Goal: Information Seeking & Learning: Check status

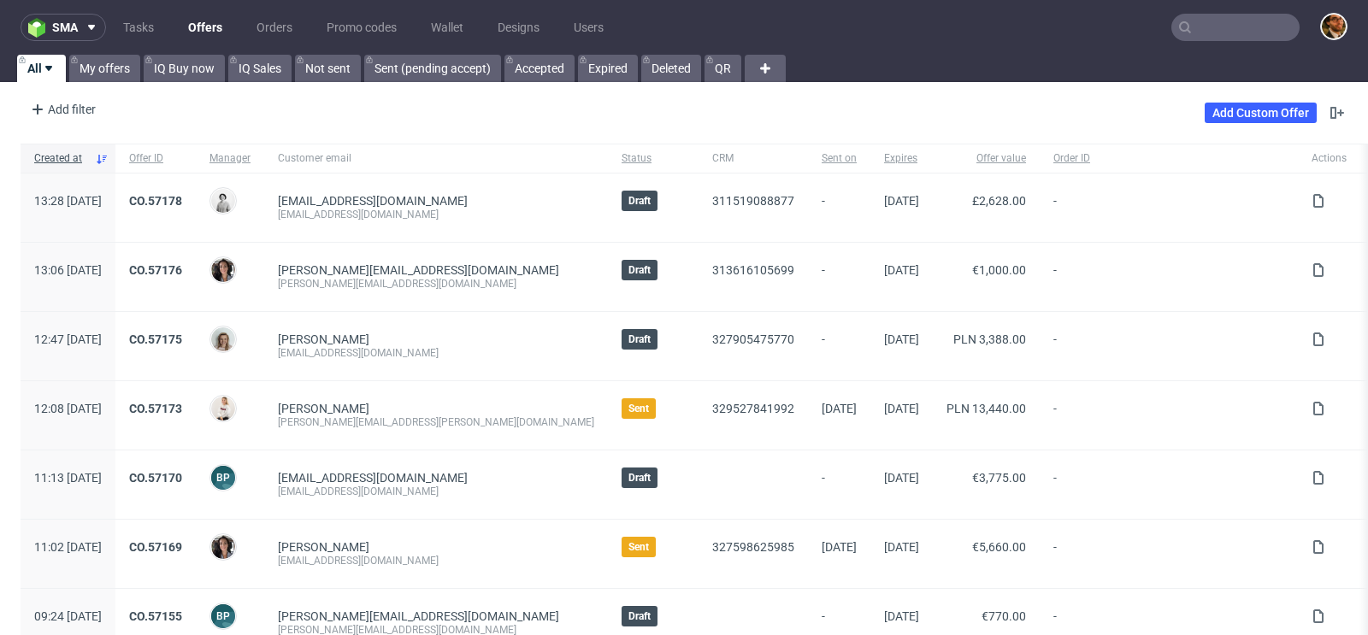
click at [1181, 33] on input "text" at bounding box center [1235, 27] width 128 height 27
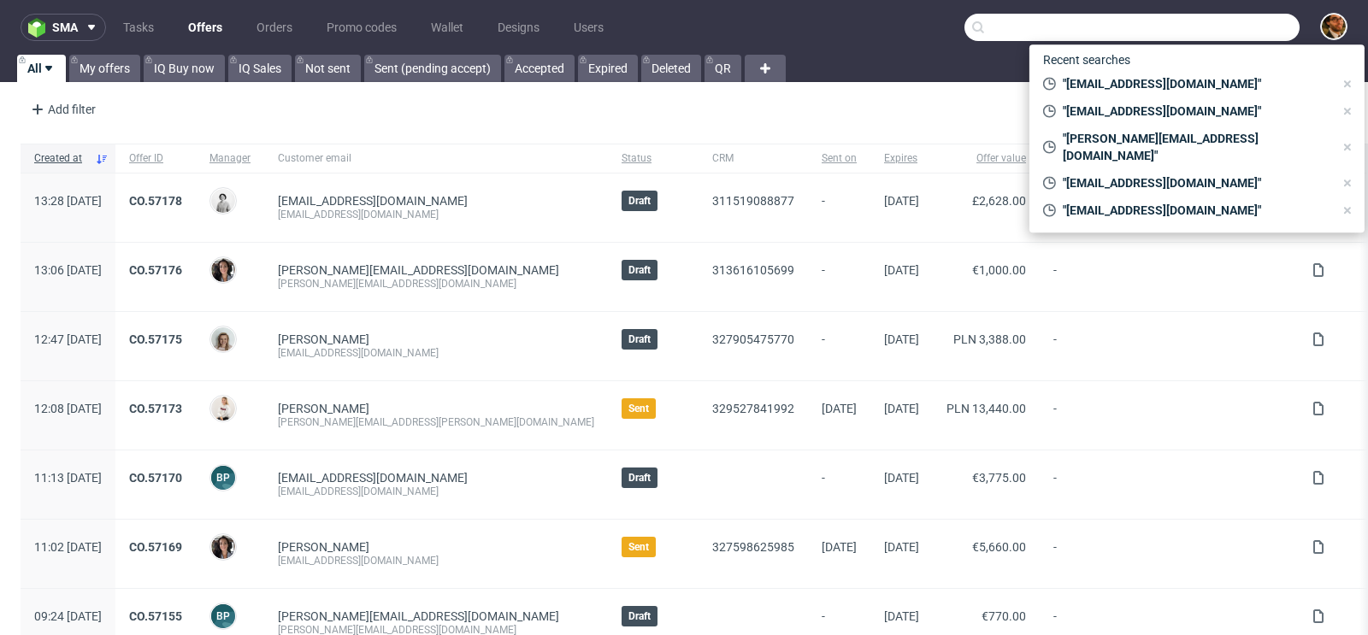
paste input "R893678216"
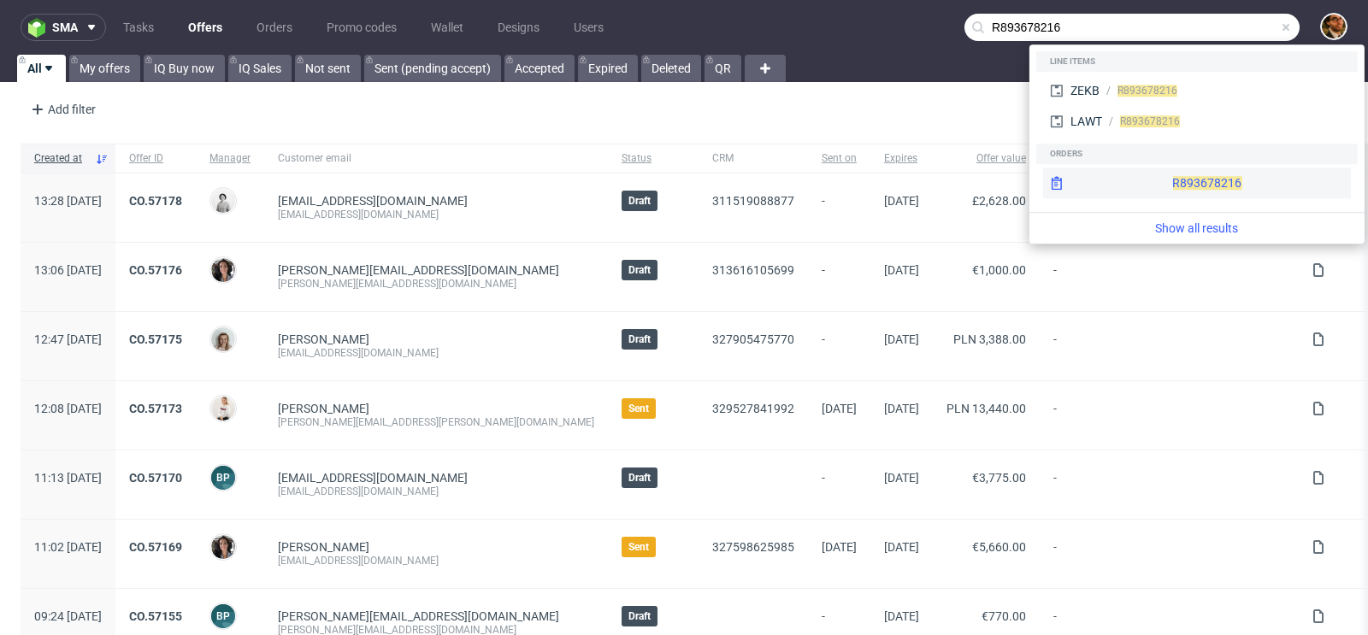
type input "R893678216"
click at [1173, 174] on div "R893678216" at bounding box center [1197, 183] width 308 height 31
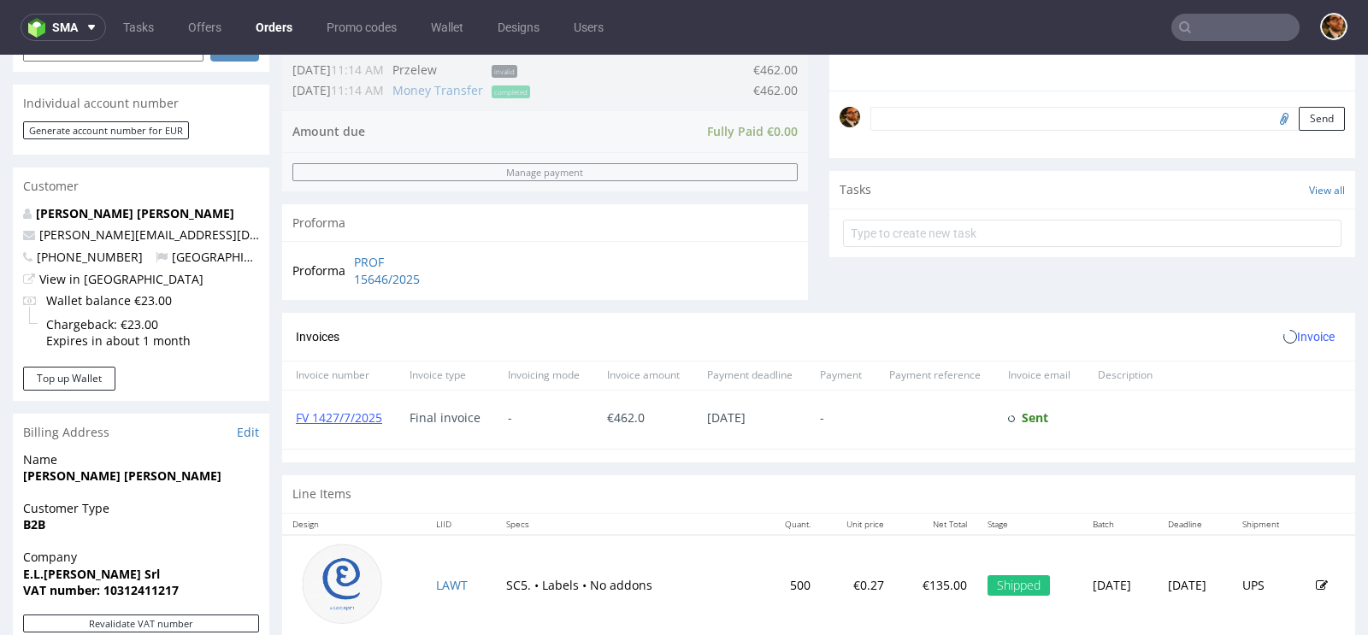
scroll to position [422, 0]
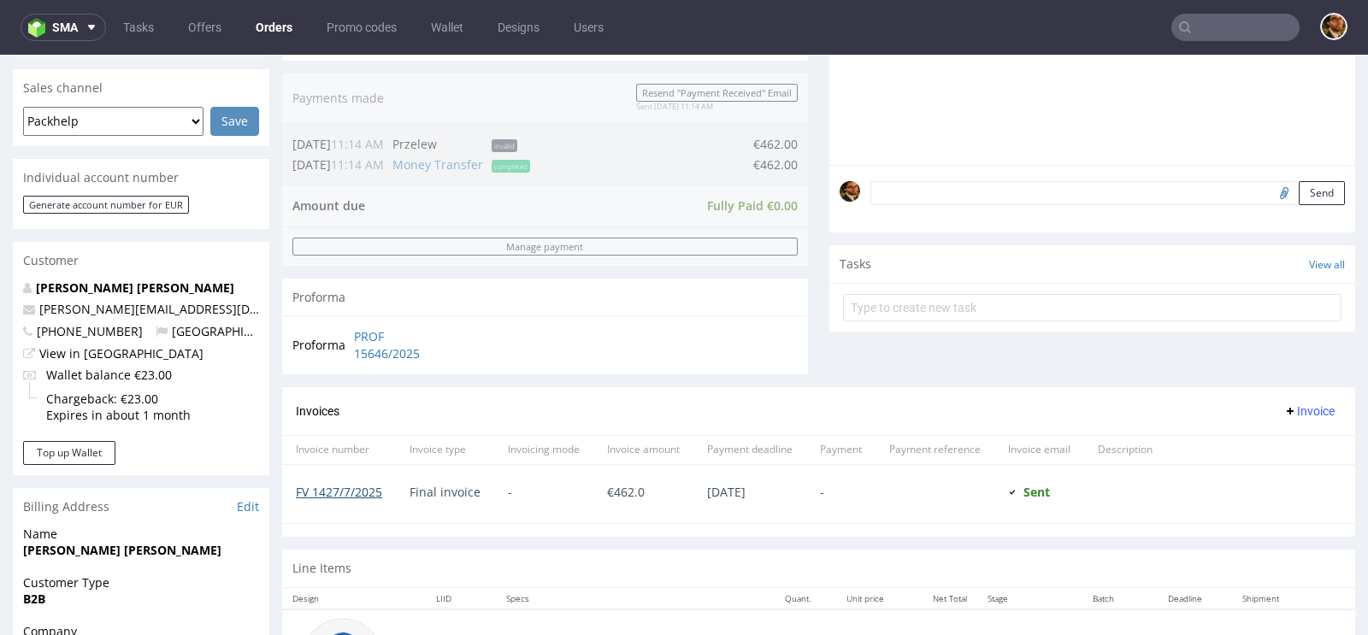
click at [326, 487] on link "FV 1427/7/2025" at bounding box center [339, 492] width 86 height 16
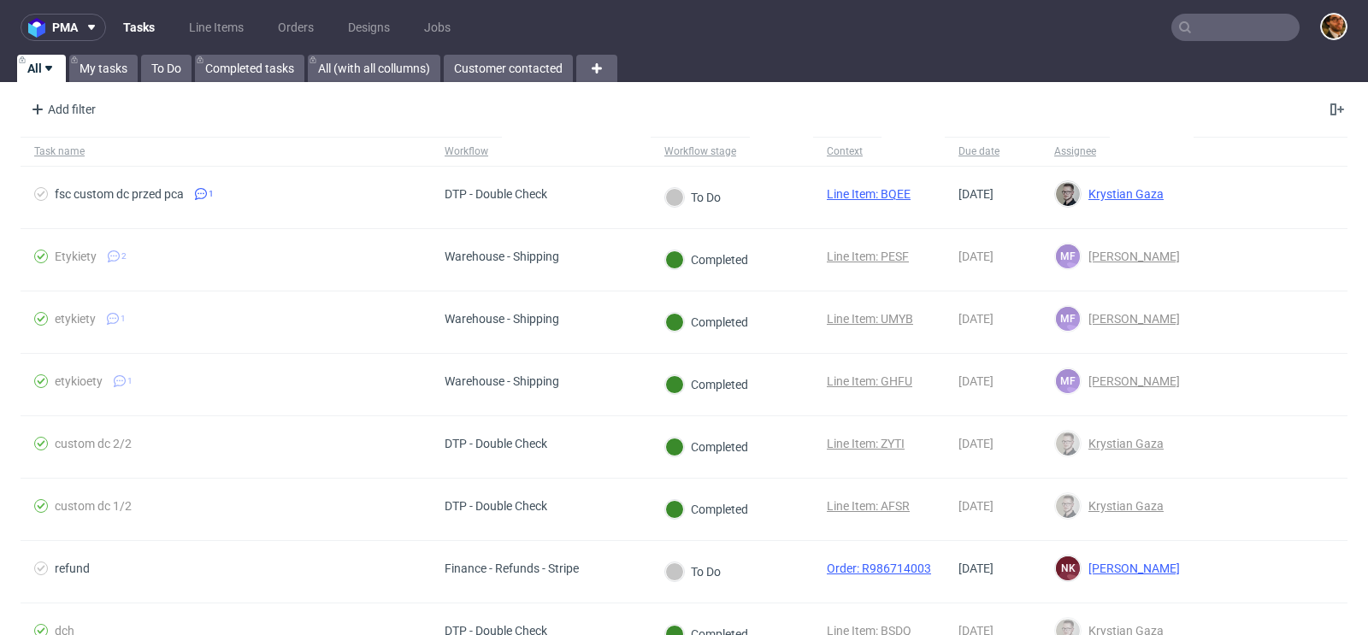
click at [1202, 27] on input "text" at bounding box center [1235, 27] width 128 height 27
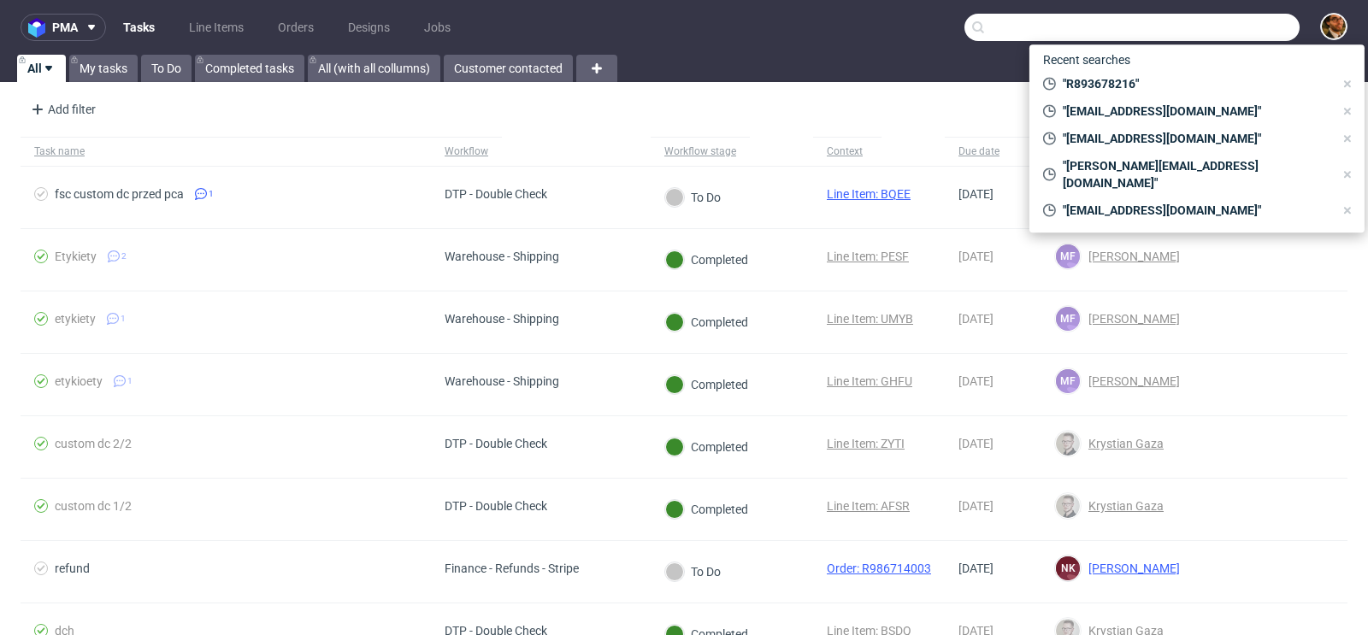
paste input "R248647528,"
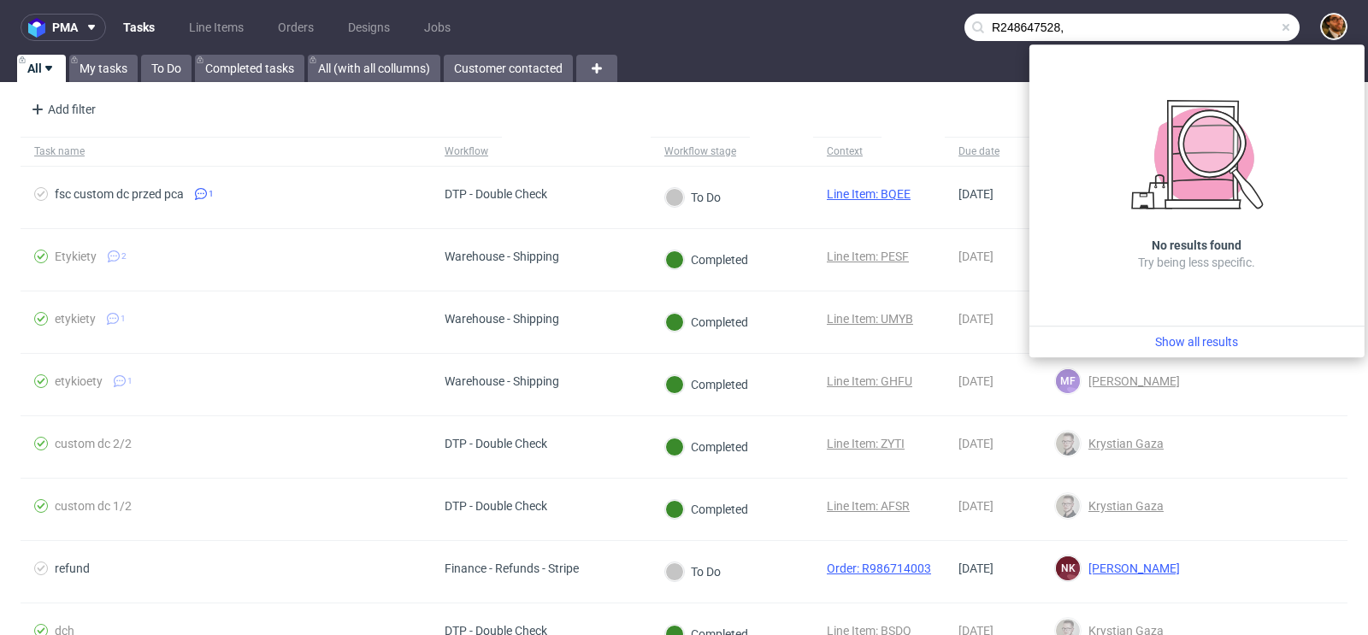
type input "R248647528"
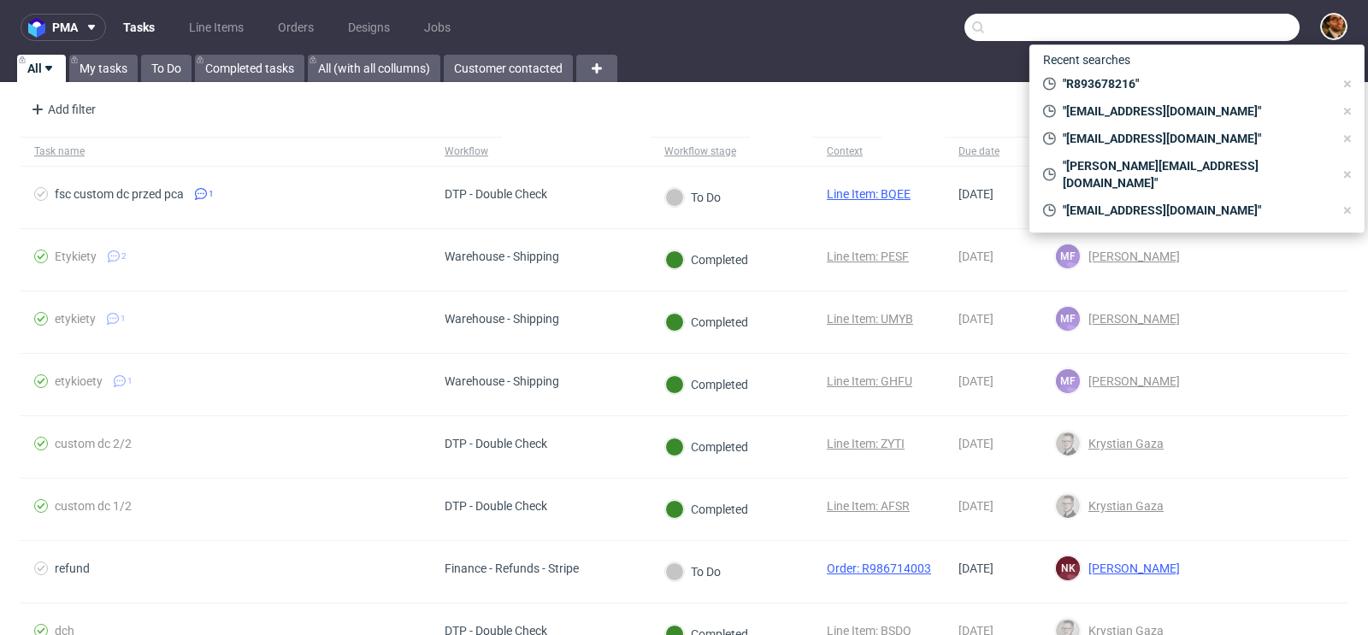
paste input "R248647528"
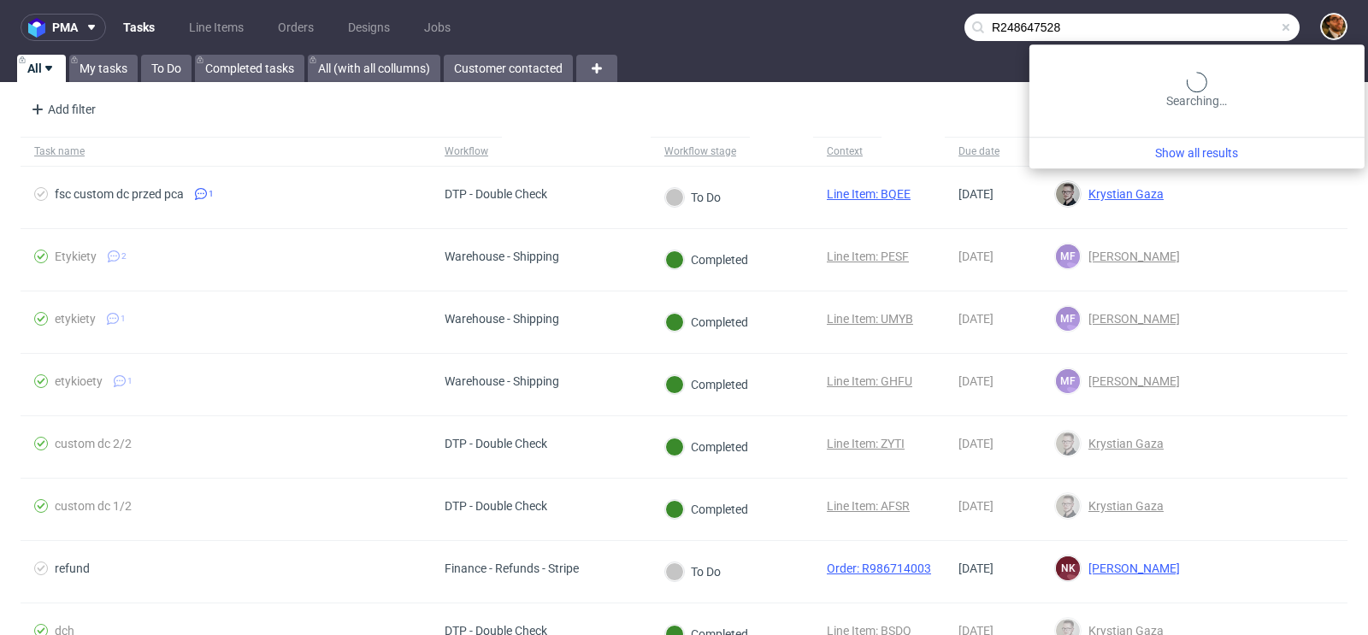
type input "R248647528"
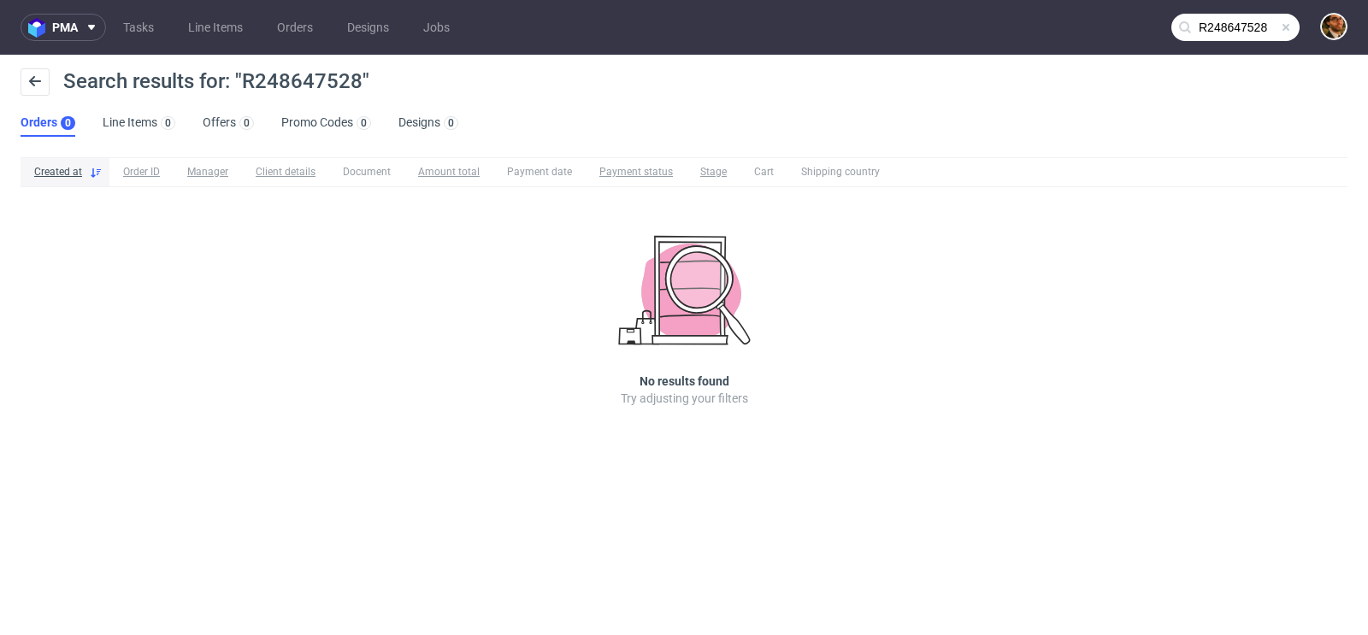
click at [1285, 24] on span at bounding box center [1286, 28] width 14 height 14
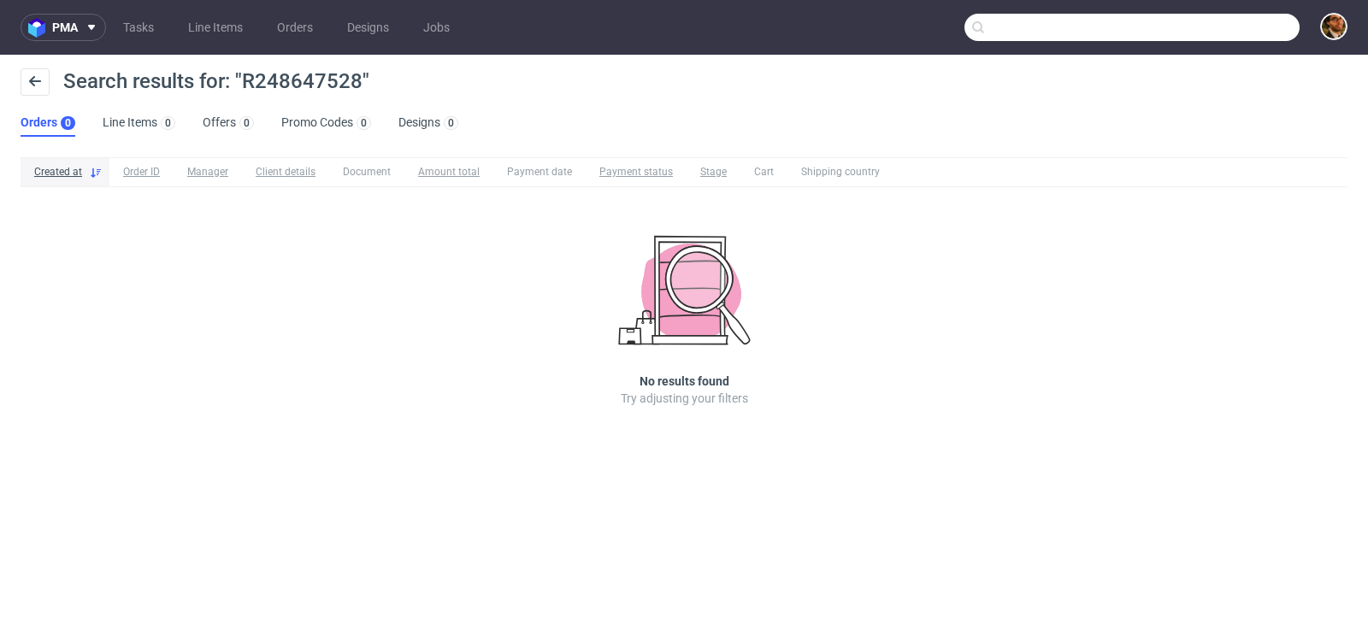
click at [1236, 29] on input "text" at bounding box center [1131, 27] width 335 height 27
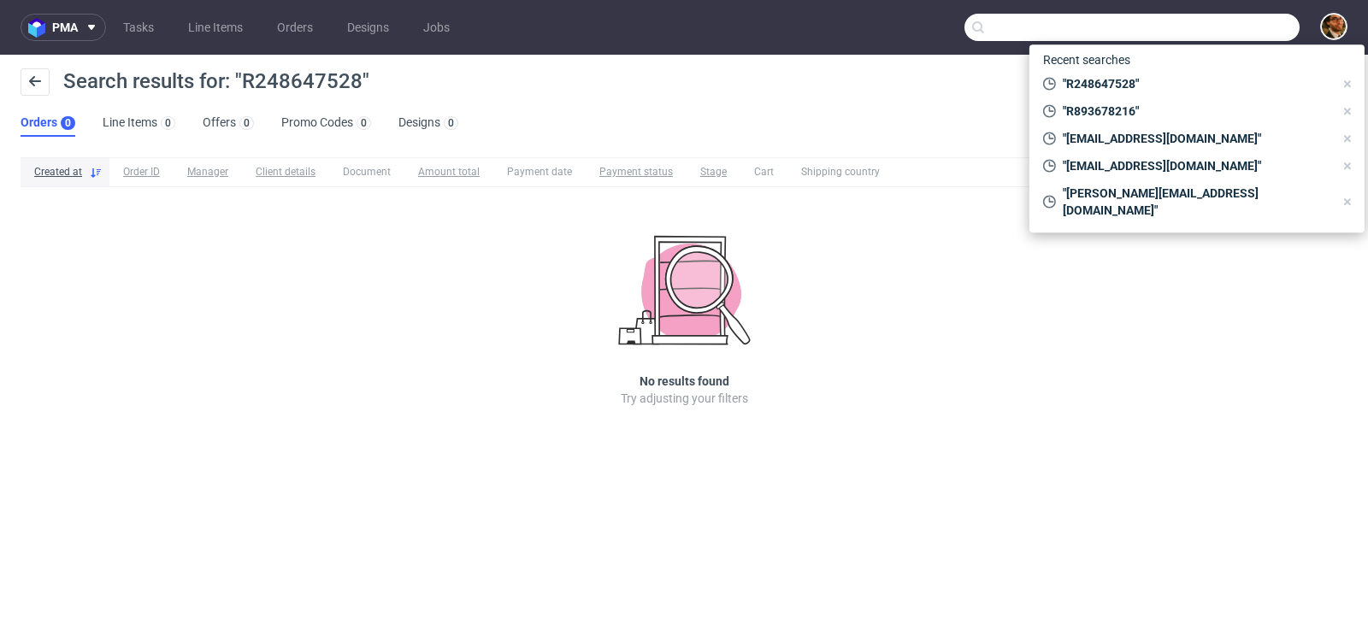
paste input "hello@maiweskin.com"
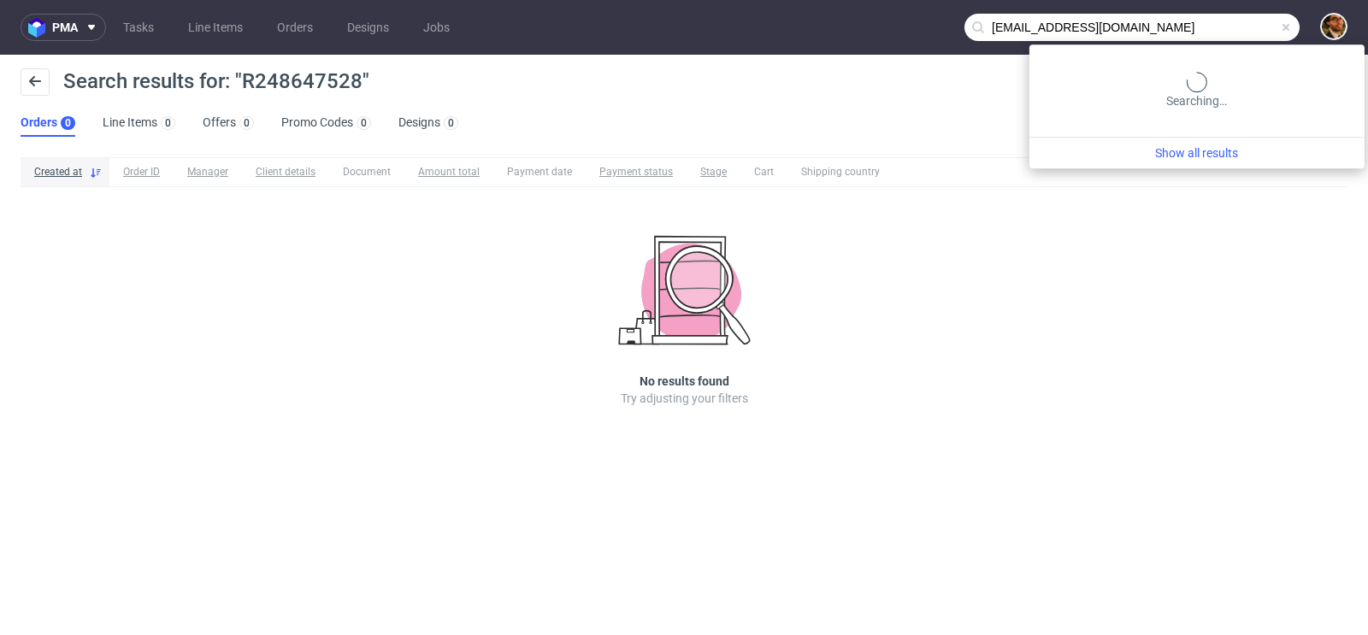
type input "hello@maiweskin.com"
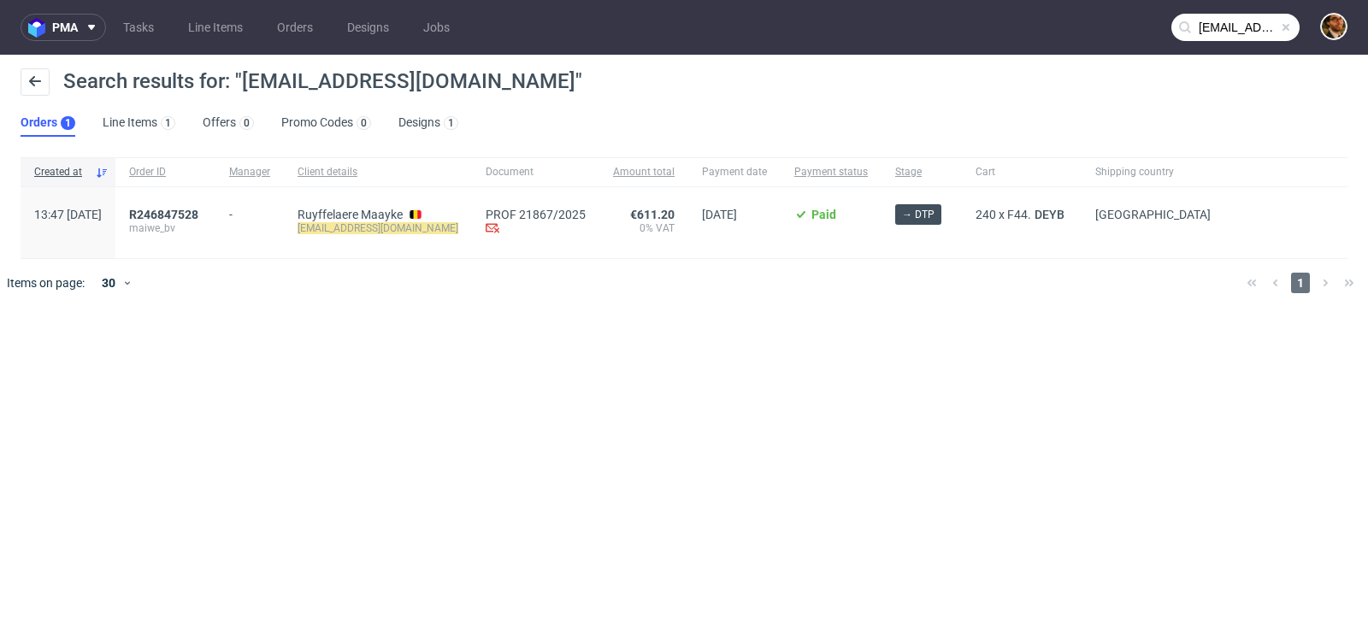
click at [215, 206] on div "R246847528 maiwe_bv" at bounding box center [165, 222] width 100 height 71
click at [198, 210] on span "R246847528" at bounding box center [163, 215] width 69 height 14
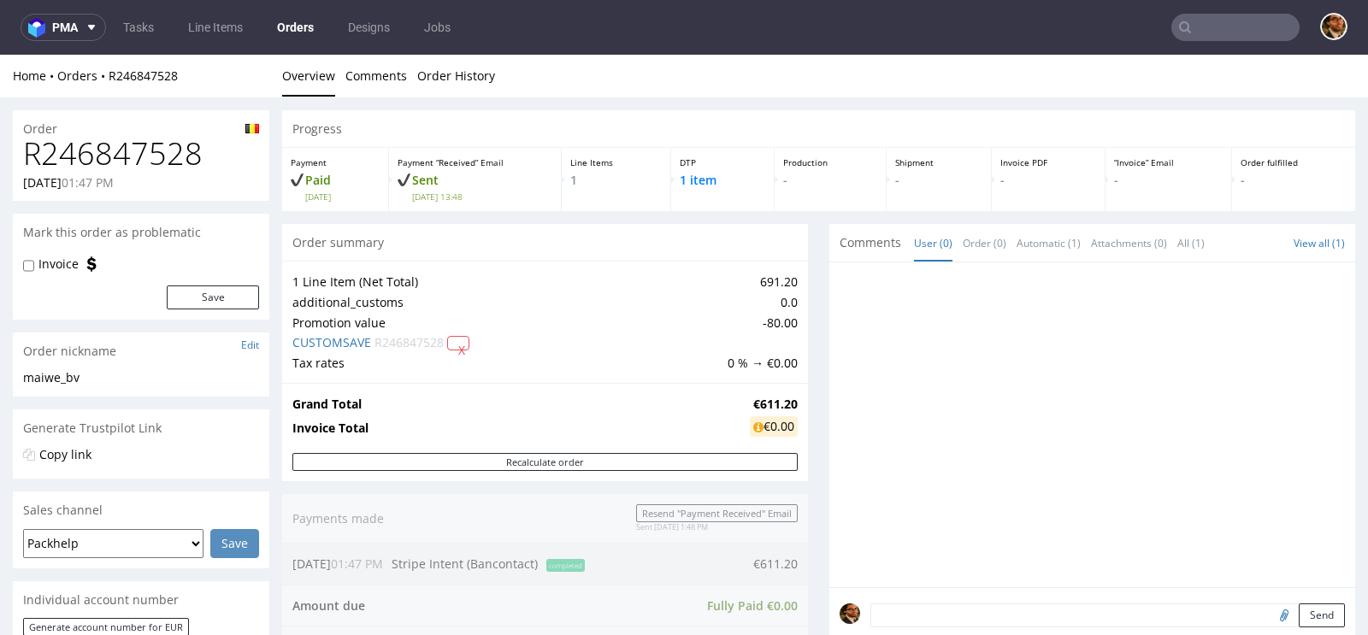
click at [604, 117] on div "Progress" at bounding box center [818, 129] width 1073 height 38
drag, startPoint x: 202, startPoint y: 150, endPoint x: 26, endPoint y: 155, distance: 176.2
click at [26, 155] on h1 "R246847528" at bounding box center [141, 154] width 236 height 34
copy h1 "R246847528"
click at [1215, 31] on input "text" at bounding box center [1235, 27] width 128 height 27
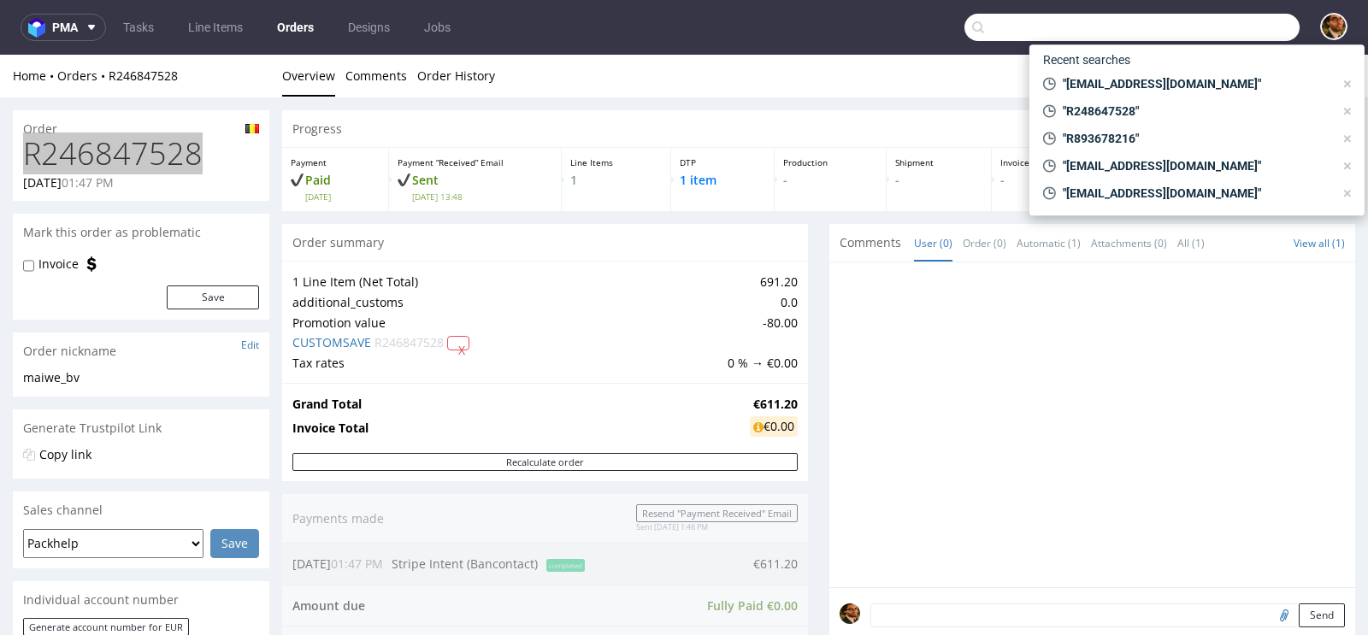
paste input "r.maayke@gmail.com"
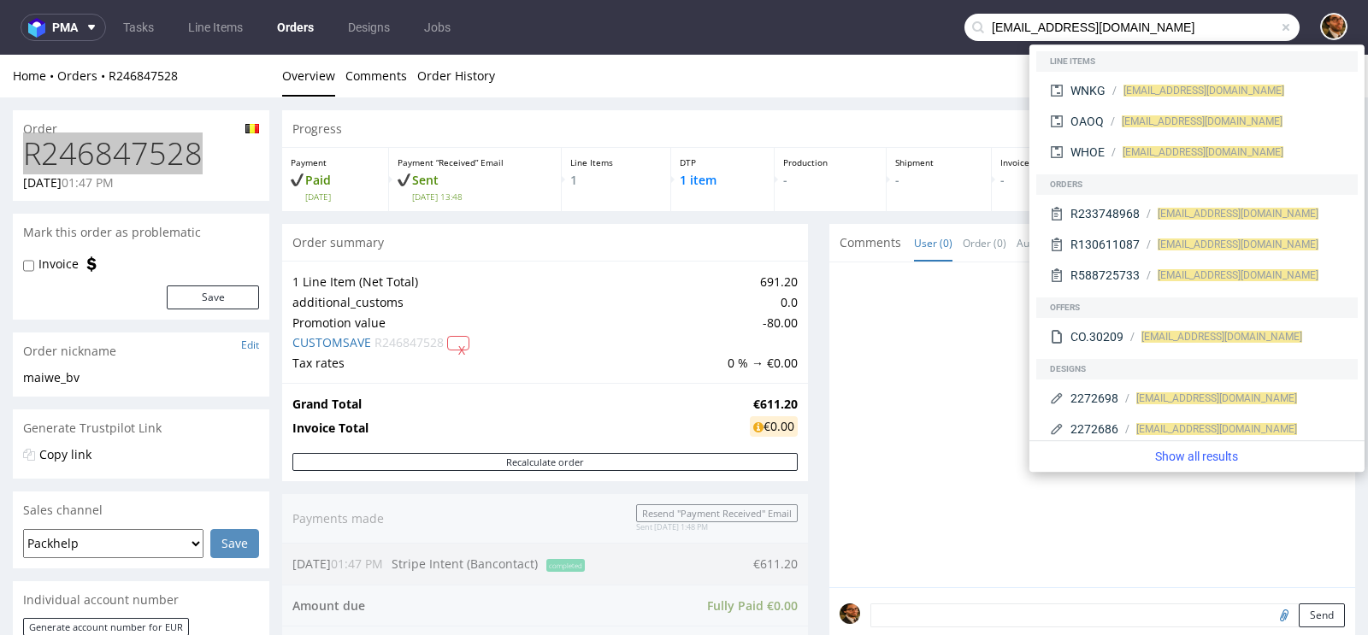
type input "r.maayke@gmail.com"
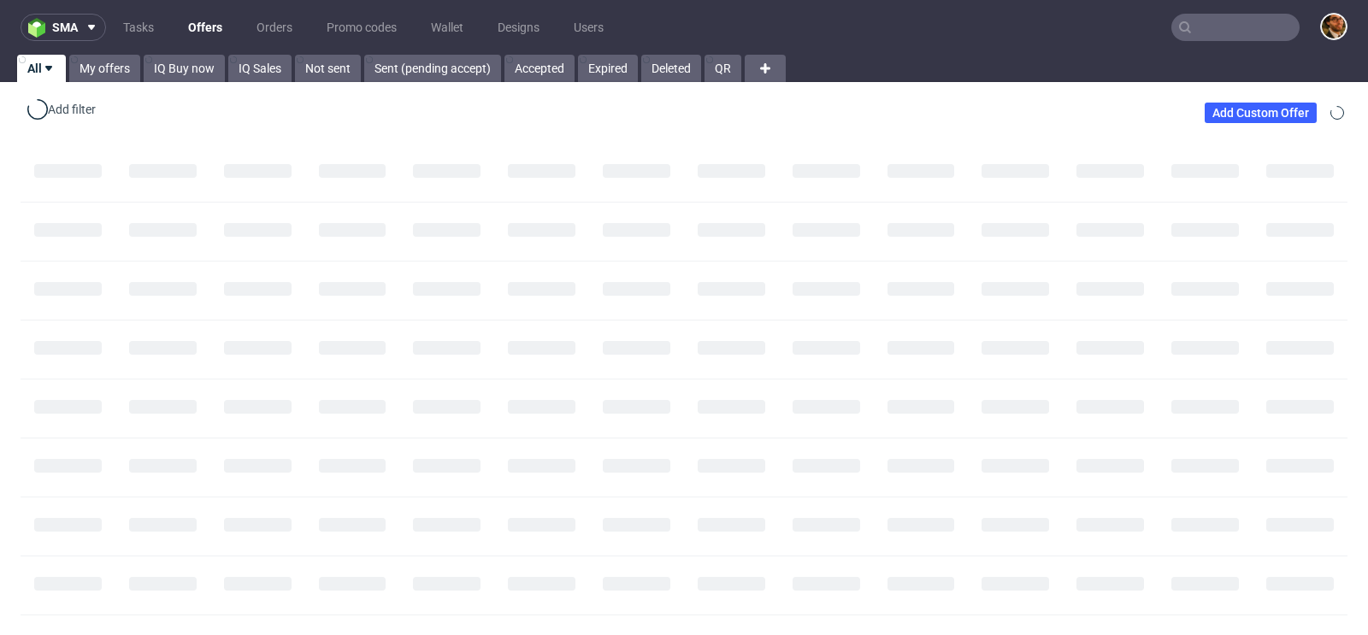
click at [1204, 31] on input "text" at bounding box center [1235, 27] width 128 height 27
paste input "[EMAIL_ADDRESS][DOMAIN_NAME]"
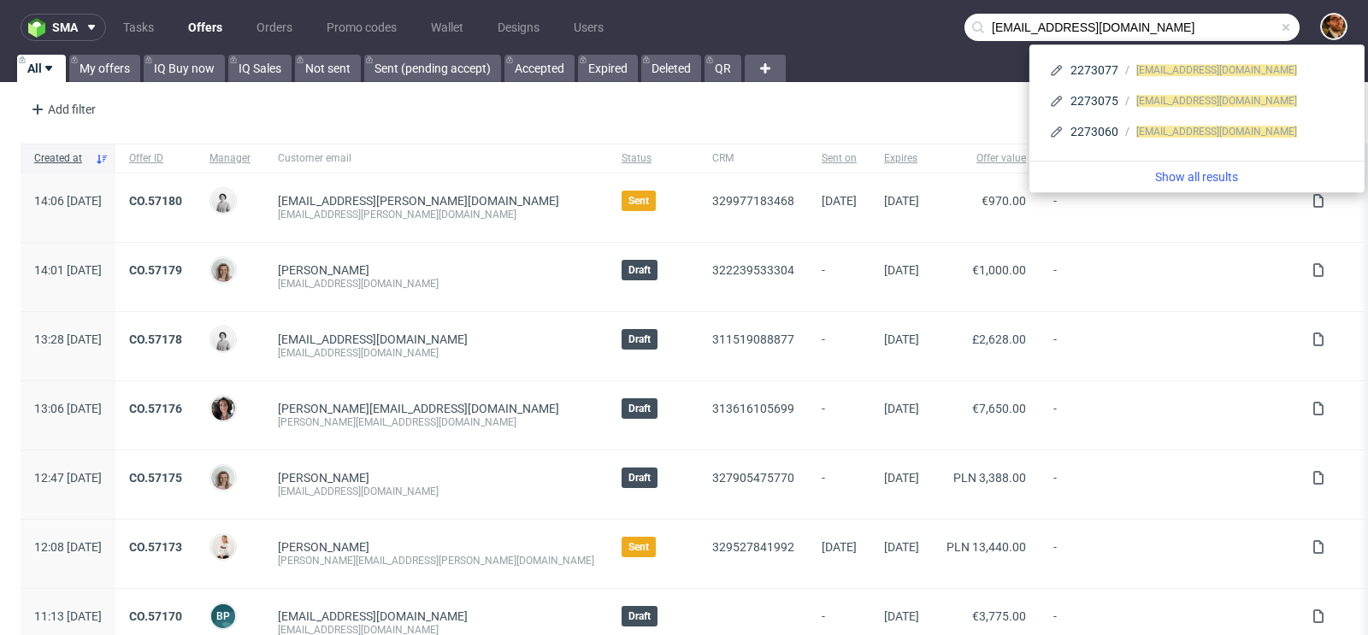
type input "[EMAIL_ADDRESS][DOMAIN_NAME]"
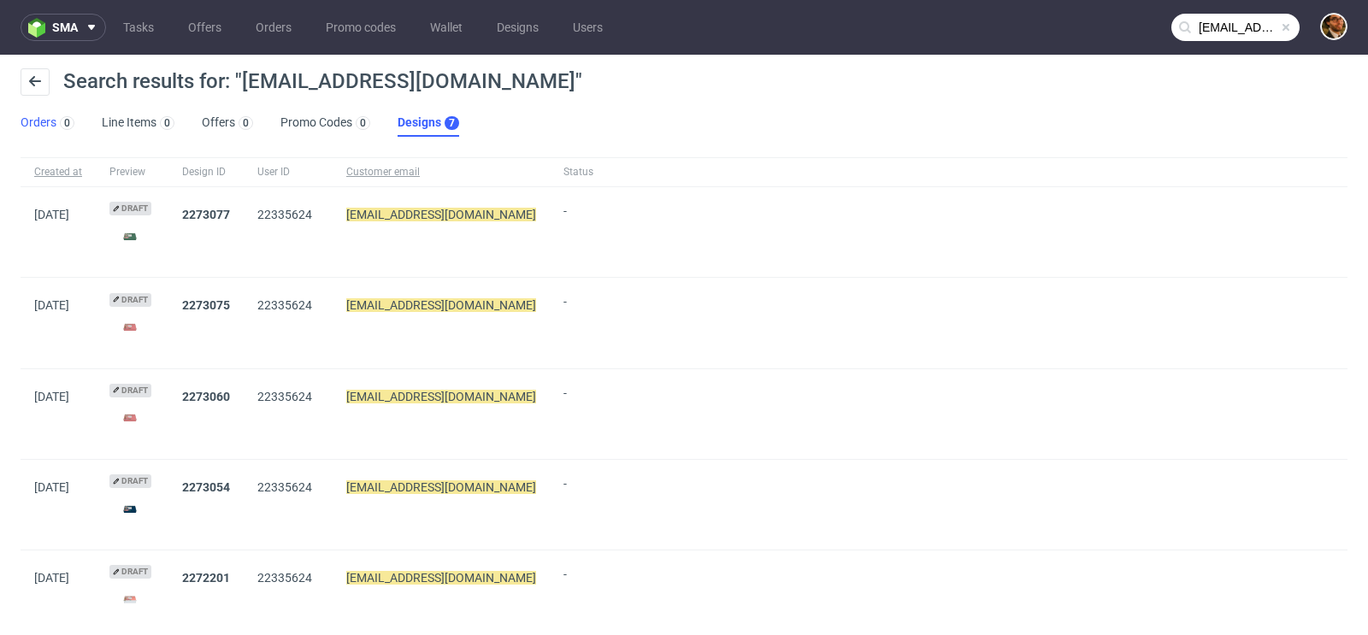
click at [50, 120] on link "Orders 0" at bounding box center [48, 122] width 54 height 27
